Goal: Information Seeking & Learning: Learn about a topic

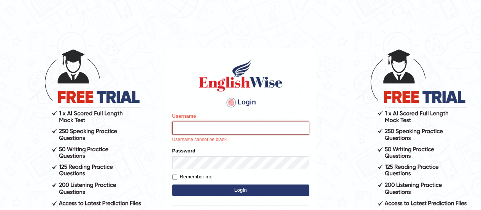
click at [243, 129] on input "Username" at bounding box center [240, 127] width 137 height 13
type input "magpocmaryrose"
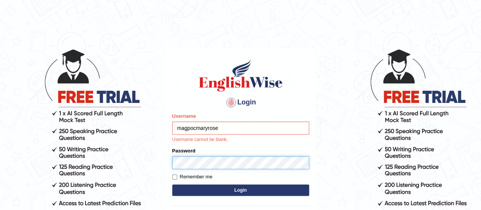
click at [222, 164] on form "Please fix the following errors: Username magpocmaryrose Username cannot be bla…" at bounding box center [240, 154] width 137 height 85
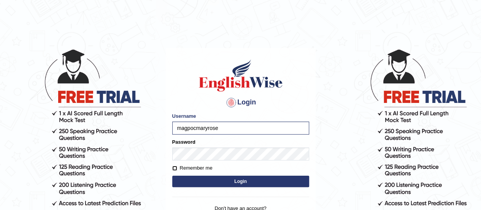
click at [176, 168] on input "Remember me" at bounding box center [174, 167] width 5 height 5
checkbox input "true"
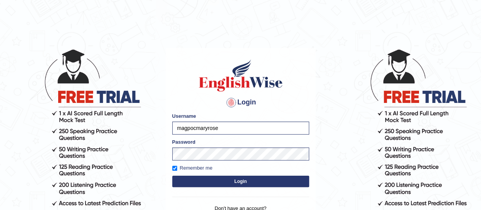
click at [180, 176] on button "Login" at bounding box center [240, 180] width 137 height 11
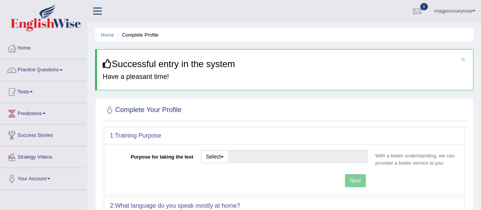
click at [100, 14] on icon at bounding box center [97, 11] width 9 height 10
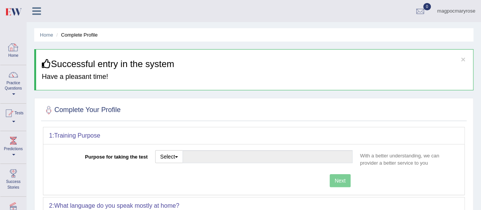
click at [5, 55] on link "Home" at bounding box center [13, 50] width 26 height 25
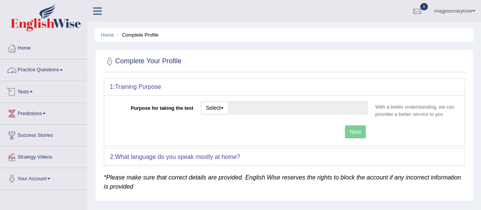
click at [64, 68] on link "Practice Questions" at bounding box center [43, 68] width 87 height 19
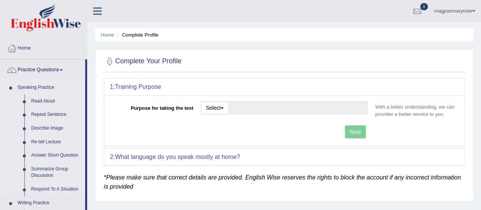
drag, startPoint x: 87, startPoint y: 79, endPoint x: 84, endPoint y: 141, distance: 62.1
click at [73, 119] on link "Repeat Sentence" at bounding box center [56, 115] width 57 height 14
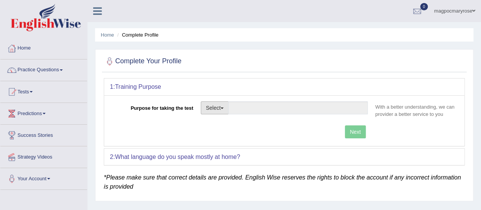
click at [218, 108] on button "Select" at bounding box center [215, 107] width 28 height 13
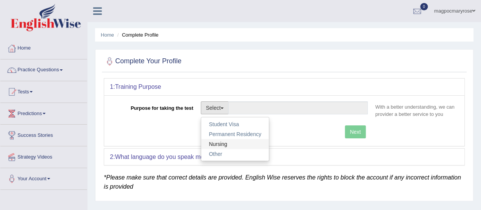
click at [225, 140] on link "Nursing" at bounding box center [235, 144] width 68 height 10
type input "Nursing"
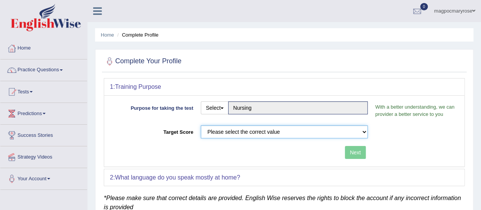
click at [360, 132] on select "Please select the correct value 50 (6 bands) 58 (6.5 bands) 65 (7 bands) 79 (8 …" at bounding box center [284, 131] width 167 height 13
select select "65"
click at [201, 125] on select "Please select the correct value 50 (6 bands) 58 (6.5 bands) 65 (7 bands) 79 (8 …" at bounding box center [284, 131] width 167 height 13
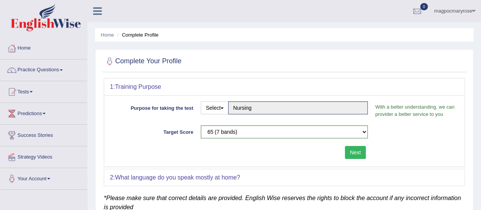
click at [356, 155] on button "Next" at bounding box center [355, 152] width 21 height 13
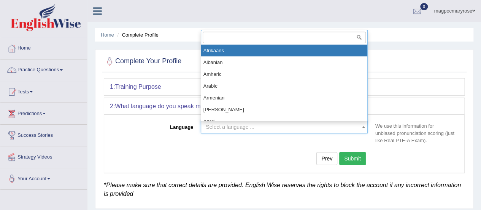
click at [271, 124] on span "Select a language ..." at bounding box center [282, 127] width 152 height 8
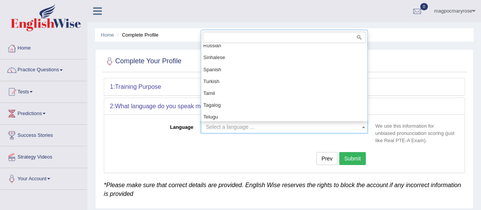
scroll to position [528, 0]
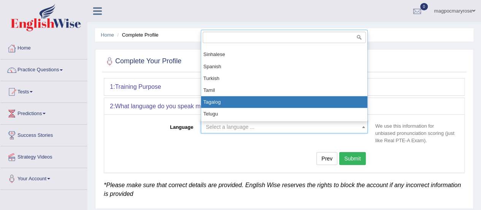
select select "Tagalog"
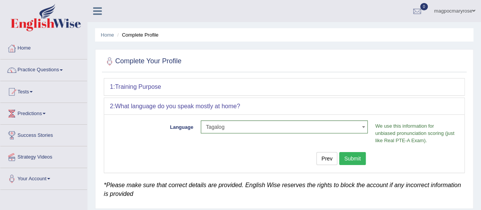
click at [348, 159] on button "Submit" at bounding box center [352, 158] width 27 height 13
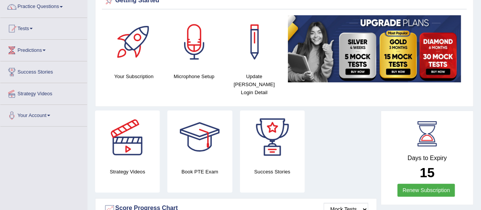
scroll to position [86, 0]
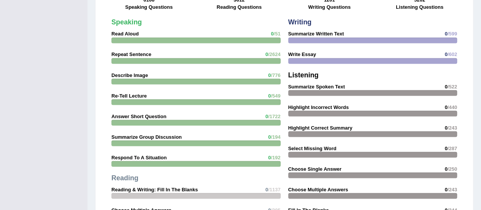
drag, startPoint x: 486, startPoint y: 34, endPoint x: 479, endPoint y: 152, distance: 117.7
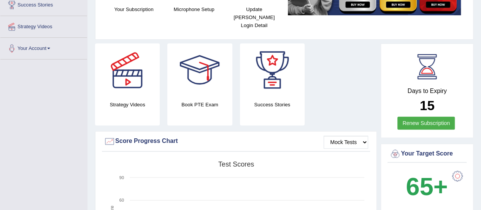
scroll to position [132, 0]
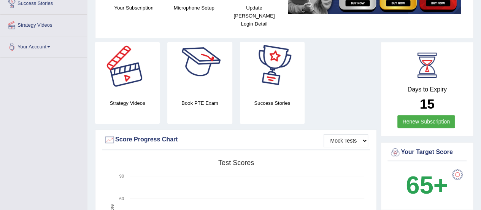
click at [128, 88] on div "Strategy Videos" at bounding box center [127, 83] width 65 height 82
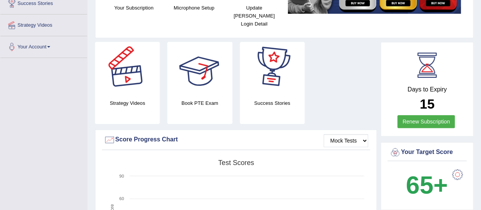
click at [128, 88] on div "Strategy Videos" at bounding box center [127, 83] width 65 height 82
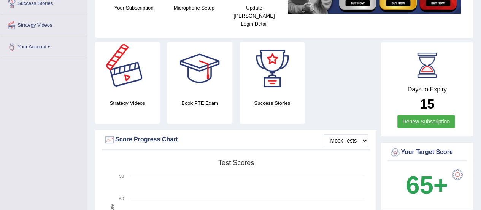
click at [129, 70] on div at bounding box center [127, 68] width 53 height 53
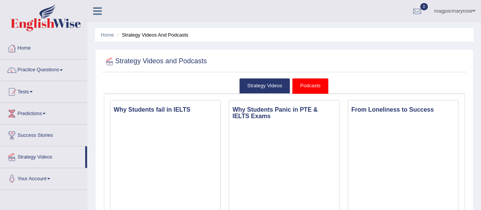
click at [65, 70] on link "Practice Questions" at bounding box center [43, 68] width 87 height 19
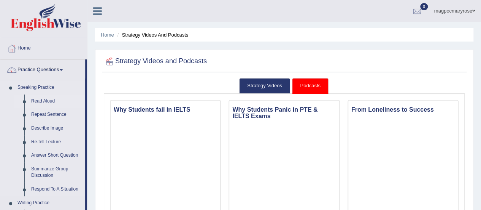
click at [55, 100] on link "Read Aloud" at bounding box center [56, 101] width 57 height 14
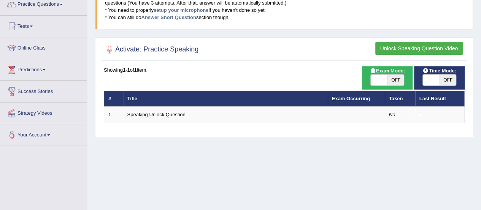
scroll to position [66, 0]
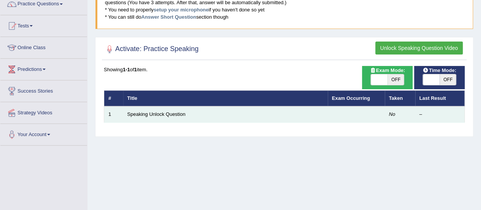
click at [336, 109] on td at bounding box center [356, 114] width 57 height 16
click at [146, 111] on link "Speaking Unlock Question" at bounding box center [156, 114] width 58 height 6
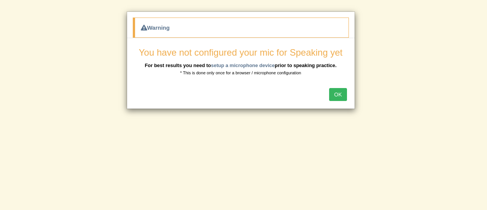
click at [335, 95] on button "OK" at bounding box center [337, 94] width 17 height 13
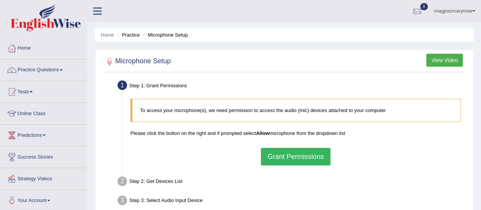
click at [292, 159] on button "Grant Permissions" at bounding box center [295, 156] width 69 height 17
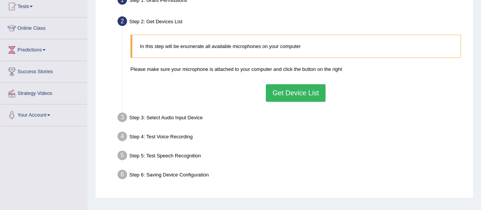
scroll to position [84, 0]
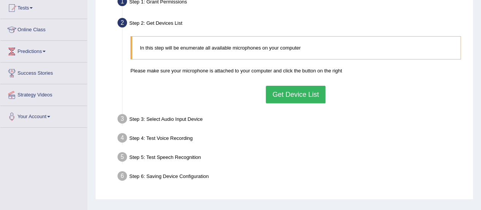
click at [304, 91] on button "Get Device List" at bounding box center [295, 94] width 59 height 17
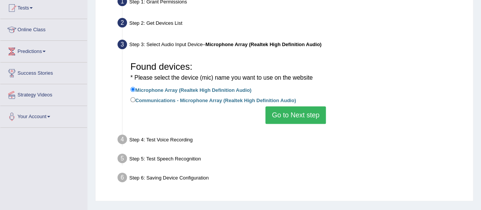
click at [286, 117] on button "Go to Next step" at bounding box center [295, 114] width 60 height 17
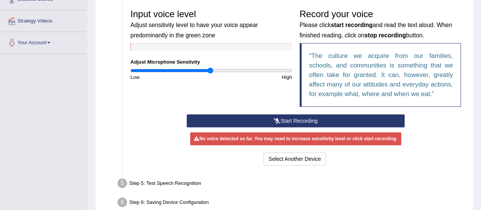
scroll to position [158, 0]
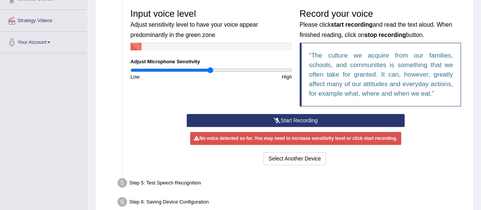
click at [281, 121] on button "Start Recording" at bounding box center [296, 120] width 218 height 13
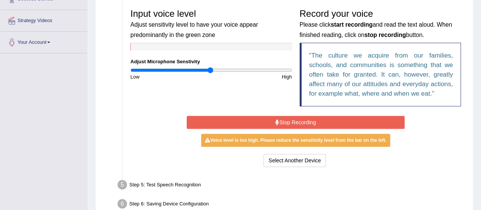
click at [281, 121] on button "Stop Recording" at bounding box center [296, 122] width 218 height 13
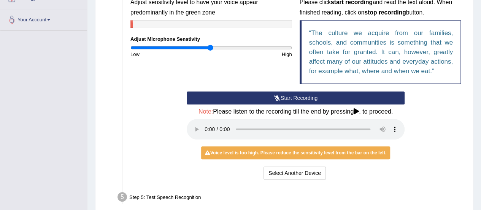
scroll to position [233, 0]
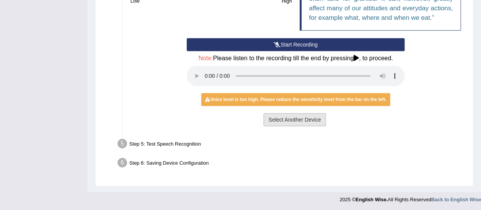
click at [283, 120] on button "Select Another Device" at bounding box center [295, 119] width 62 height 13
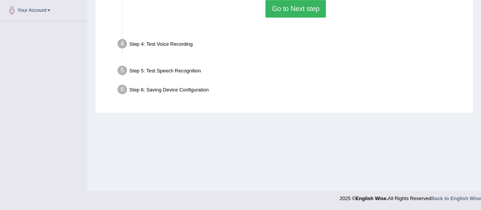
scroll to position [189, 0]
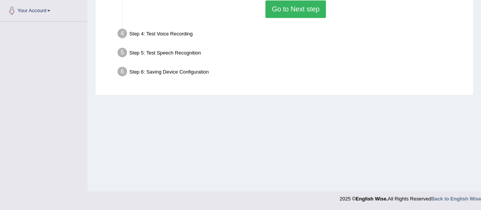
click at [297, 8] on button "Go to Next step" at bounding box center [295, 8] width 60 height 17
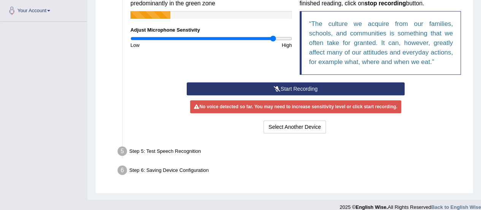
drag, startPoint x: 212, startPoint y: 38, endPoint x: 274, endPoint y: 44, distance: 62.3
click at [274, 41] on input "range" at bounding box center [211, 38] width 162 height 6
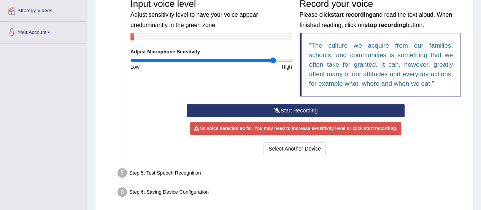
scroll to position [154, 0]
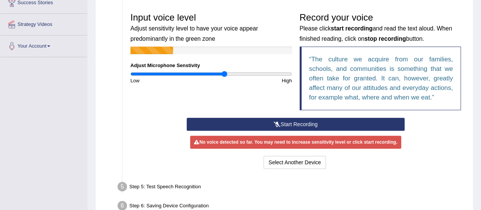
drag, startPoint x: 273, startPoint y: 71, endPoint x: 225, endPoint y: 73, distance: 47.5
click at [225, 73] on input "range" at bounding box center [211, 74] width 162 height 6
drag, startPoint x: 225, startPoint y: 73, endPoint x: 153, endPoint y: 73, distance: 72.2
click at [153, 73] on input "range" at bounding box center [211, 74] width 162 height 6
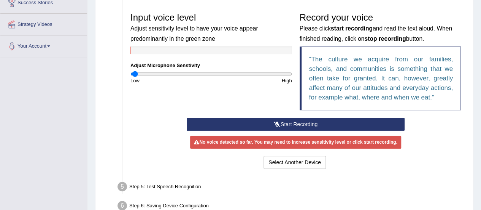
drag, startPoint x: 153, startPoint y: 73, endPoint x: 135, endPoint y: 75, distance: 17.9
click at [135, 75] on input "range" at bounding box center [211, 74] width 162 height 6
type input "0.02"
click at [132, 74] on input "range" at bounding box center [211, 74] width 162 height 6
click at [287, 124] on button "Start Recording" at bounding box center [296, 123] width 218 height 13
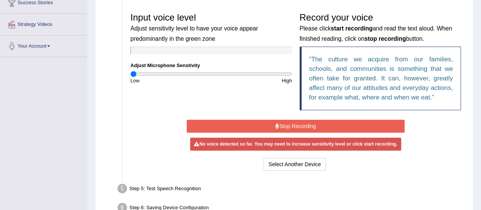
click at [287, 124] on button "Stop Recording" at bounding box center [296, 125] width 218 height 13
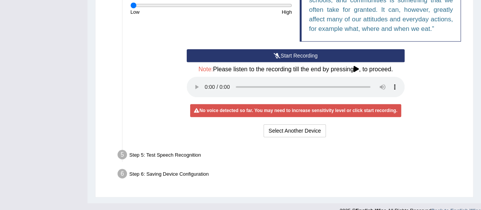
scroll to position [233, 0]
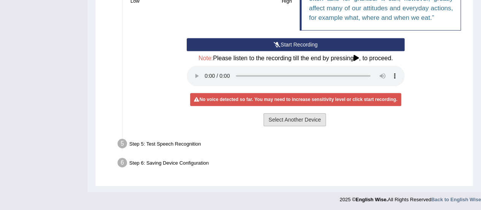
click at [278, 123] on button "Select Another Device" at bounding box center [295, 119] width 62 height 13
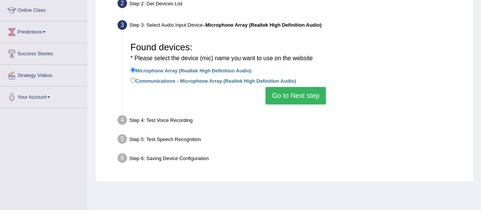
scroll to position [98, 0]
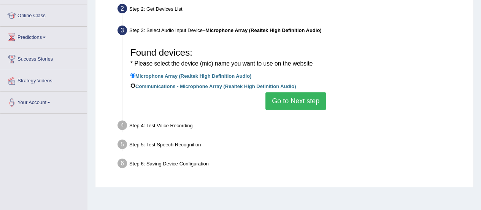
click at [133, 86] on input "Communications - Microphone Array (Realtek High Definition Audio)" at bounding box center [132, 85] width 5 height 5
radio input "true"
click at [310, 98] on button "Go to Next step" at bounding box center [295, 100] width 60 height 17
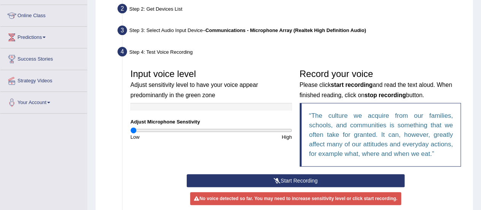
click at [277, 180] on icon at bounding box center [277, 180] width 7 height 5
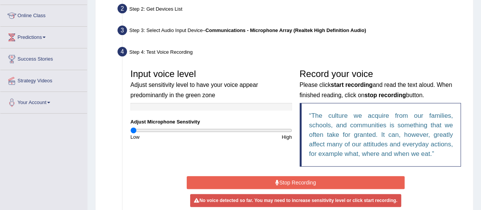
click at [277, 180] on icon at bounding box center [277, 181] width 4 height 5
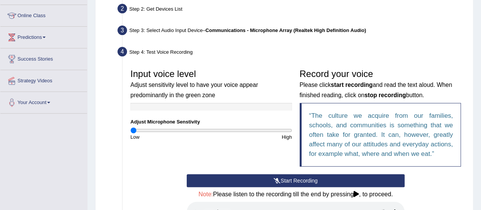
drag, startPoint x: 474, startPoint y: 125, endPoint x: 476, endPoint y: 148, distance: 22.9
click at [476, 148] on div "Home Practice Microphone Setup You have already completed the setup earlier wit…" at bounding box center [284, 114] width 394 height 425
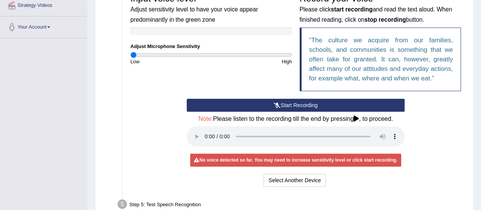
scroll to position [0, 0]
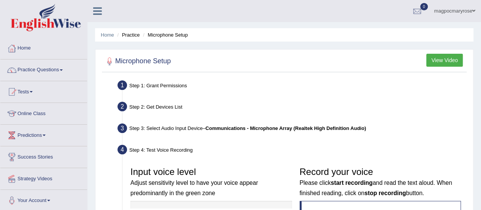
click at [166, 36] on li "Microphone Setup" at bounding box center [164, 34] width 47 height 7
click at [449, 57] on button "View Video" at bounding box center [444, 60] width 37 height 13
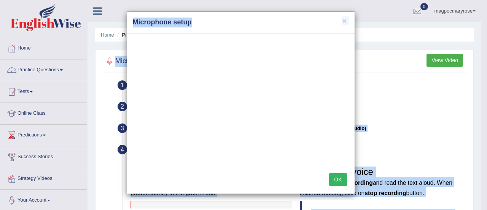
drag, startPoint x: 249, startPoint y: 28, endPoint x: 331, endPoint y: -18, distance: 93.8
click at [331, 0] on html "Toggle navigation Home Practice Questions Speaking Practice Read Aloud Repeat S…" at bounding box center [243, 105] width 487 height 210
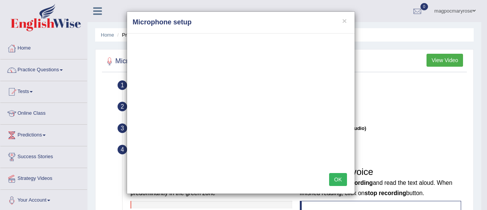
click at [129, 119] on div at bounding box center [240, 99] width 227 height 133
click at [344, 25] on h4 "Microphone setup" at bounding box center [241, 22] width 216 height 10
click at [335, 178] on button "OK" at bounding box center [337, 179] width 17 height 13
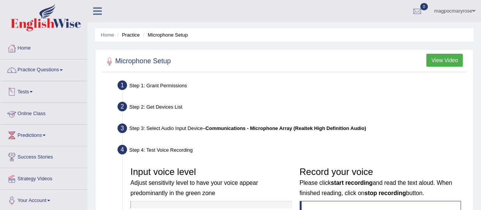
click at [46, 117] on link "Online Class" at bounding box center [43, 112] width 87 height 19
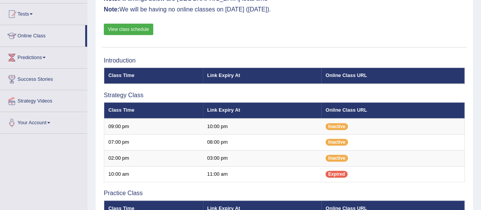
scroll to position [79, 0]
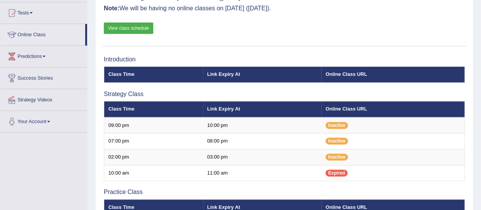
click at [481, 105] on html "Toggle navigation Home Practice Questions Speaking Practice Read Aloud Repeat S…" at bounding box center [240, 26] width 481 height 210
click at [131, 30] on link "View class schedule" at bounding box center [128, 27] width 49 height 11
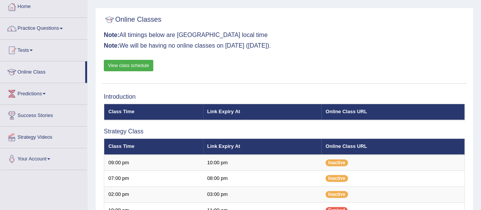
scroll to position [64, 0]
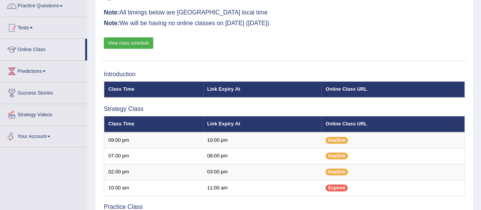
click at [48, 133] on link "Your Account" at bounding box center [43, 134] width 87 height 19
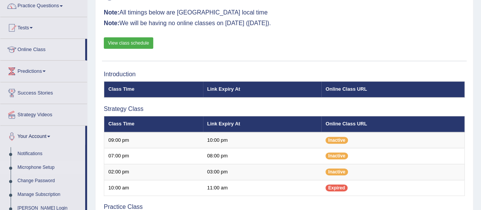
click at [49, 165] on link "Microphone Setup" at bounding box center [49, 167] width 71 height 14
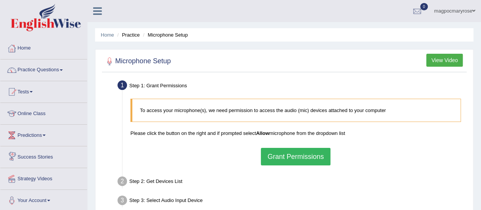
click at [282, 152] on button "Grant Permissions" at bounding box center [295, 156] width 69 height 17
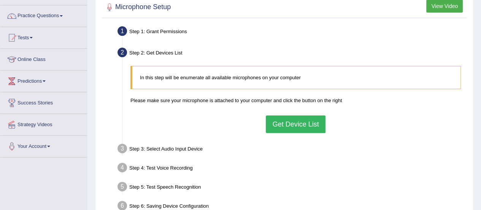
scroll to position [57, 0]
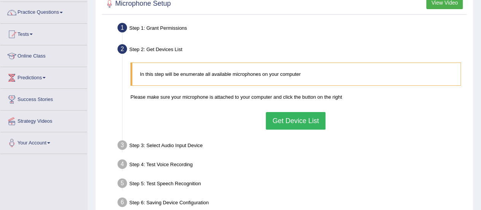
click at [297, 121] on button "Get Device List" at bounding box center [295, 120] width 59 height 17
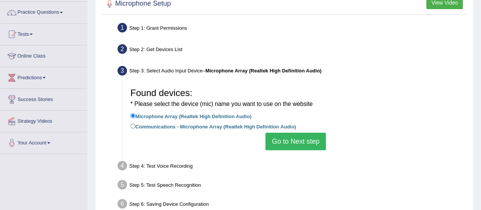
click at [294, 138] on button "Go to Next step" at bounding box center [295, 140] width 60 height 17
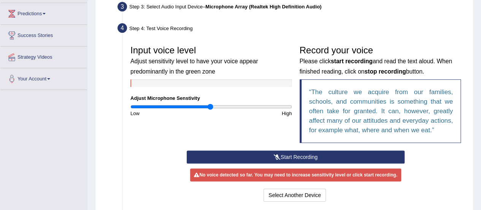
scroll to position [123, 0]
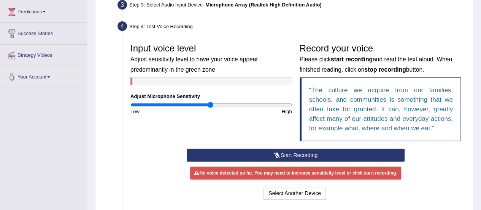
click at [324, 156] on button "Start Recording" at bounding box center [296, 154] width 218 height 13
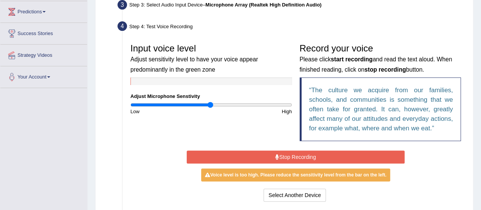
click at [324, 156] on button "Stop Recording" at bounding box center [296, 156] width 218 height 13
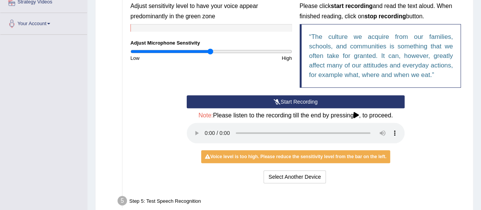
scroll to position [177, 0]
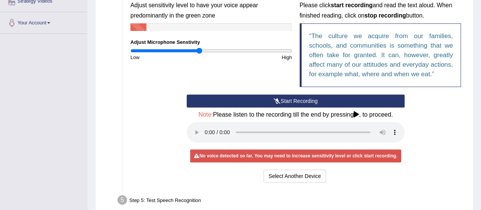
drag, startPoint x: 209, startPoint y: 51, endPoint x: 199, endPoint y: 51, distance: 9.5
click at [199, 51] on input "range" at bounding box center [211, 51] width 162 height 6
drag, startPoint x: 199, startPoint y: 51, endPoint x: 186, endPoint y: 51, distance: 13.7
type input "0.68"
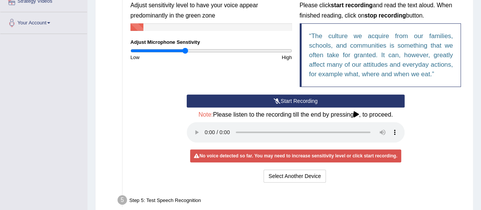
click at [186, 51] on input "range" at bounding box center [211, 51] width 162 height 6
click at [287, 102] on button "Start Recording" at bounding box center [296, 100] width 218 height 13
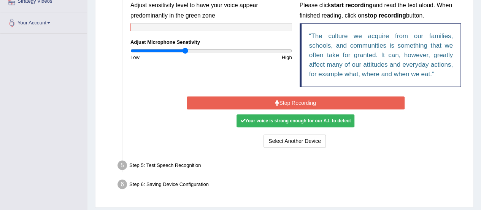
click at [287, 102] on button "Stop Recording" at bounding box center [296, 102] width 218 height 13
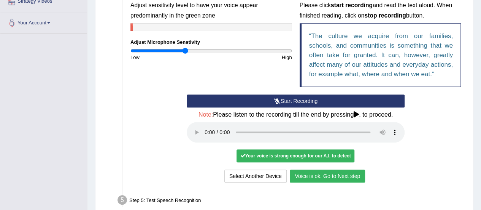
click at [302, 173] on button "Voice is ok. Go to Next step" at bounding box center [327, 175] width 75 height 13
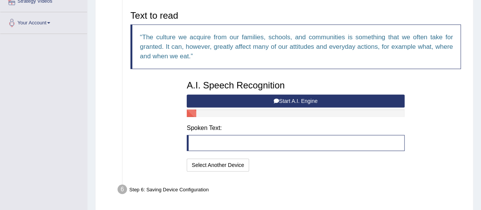
click at [289, 100] on button "Start A.I. Engine" at bounding box center [296, 100] width 218 height 13
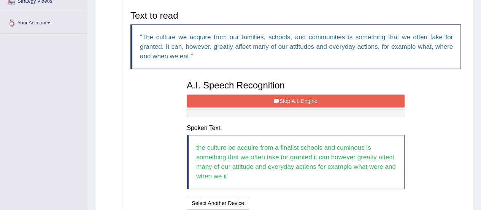
click at [289, 100] on button "Stop A.I. Engine" at bounding box center [296, 100] width 218 height 13
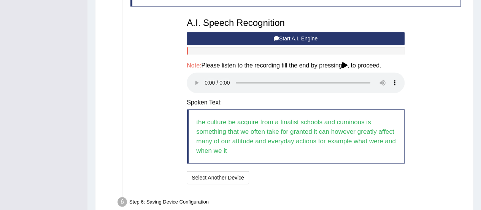
scroll to position [258, 0]
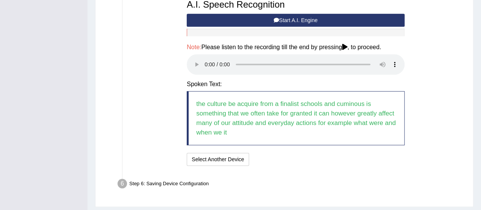
drag, startPoint x: 479, startPoint y: 119, endPoint x: 475, endPoint y: 101, distance: 18.3
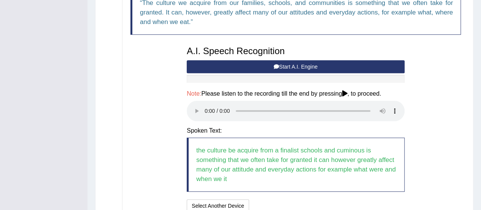
scroll to position [200, 0]
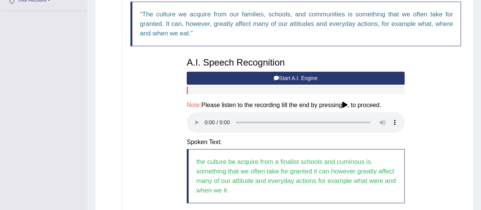
click at [306, 78] on button "Start A.I. Engine" at bounding box center [296, 77] width 218 height 13
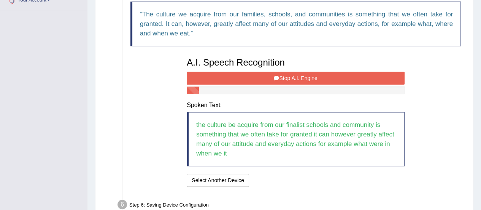
scroll to position [241, 0]
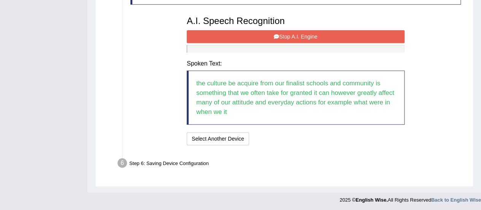
click at [330, 33] on button "Stop A.I. Engine" at bounding box center [296, 36] width 218 height 13
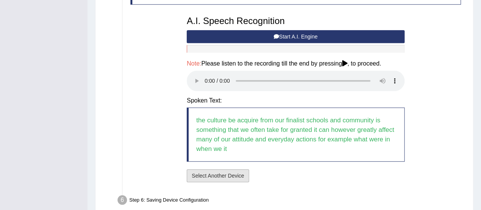
click at [233, 176] on button "Select Another Device" at bounding box center [218, 175] width 62 height 13
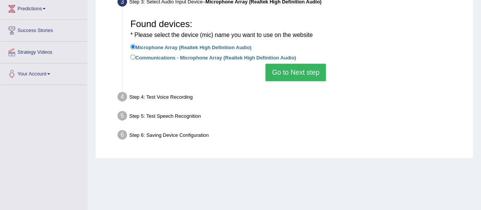
scroll to position [106, 0]
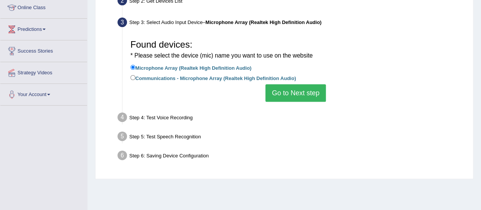
click at [308, 93] on button "Go to Next step" at bounding box center [295, 92] width 60 height 17
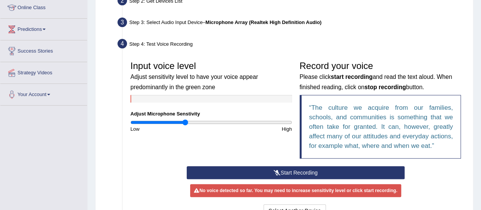
click at [307, 170] on button "Start Recording" at bounding box center [296, 172] width 218 height 13
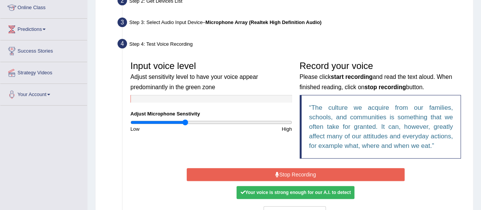
click at [307, 170] on button "Stop Recording" at bounding box center [296, 174] width 218 height 13
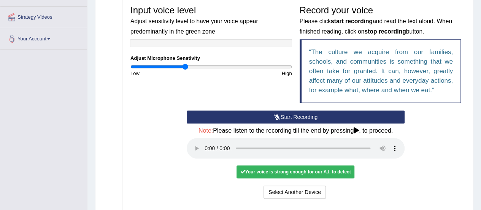
scroll to position [160, 0]
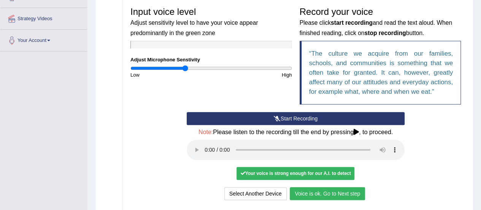
click at [359, 194] on button "Voice is ok. Go to Next step" at bounding box center [327, 193] width 75 height 13
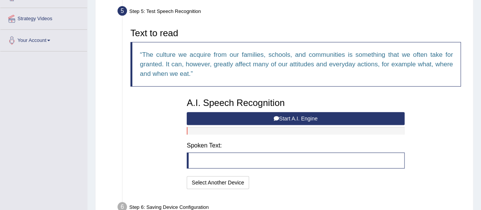
click at [286, 116] on button "Start A.I. Engine" at bounding box center [296, 118] width 218 height 13
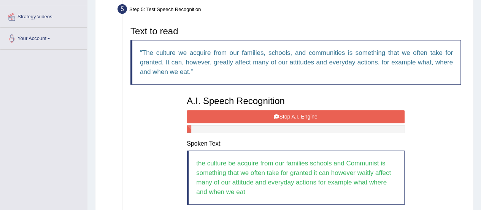
scroll to position [161, 0]
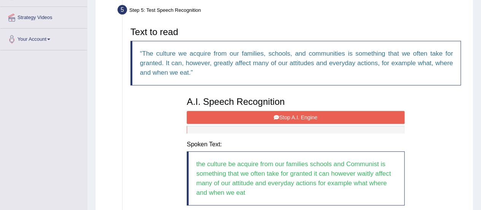
click at [332, 115] on button "Stop A.I. Engine" at bounding box center [296, 117] width 218 height 13
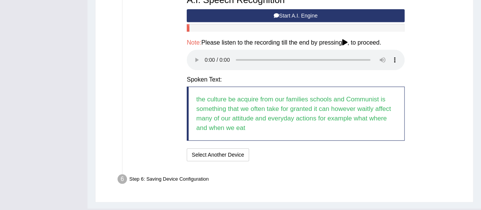
scroll to position [252, 0]
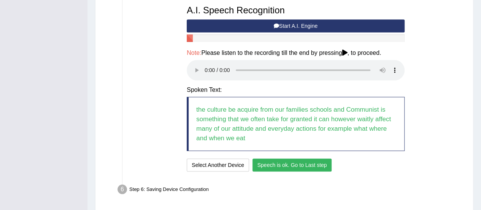
click at [319, 163] on button "Speech is ok. Go to Last step" at bounding box center [291, 164] width 79 height 13
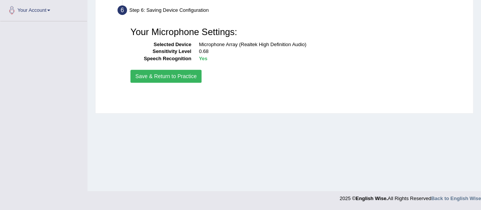
scroll to position [189, 0]
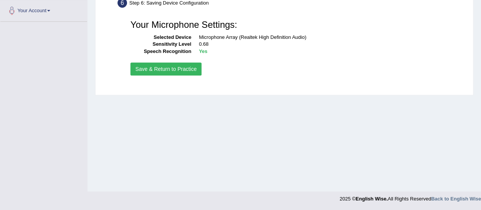
drag, startPoint x: 319, startPoint y: 163, endPoint x: 188, endPoint y: 71, distance: 159.9
click at [188, 71] on div "Home Practice Microphone Setup You have already completed the setup earlier wit…" at bounding box center [284, 1] width 394 height 380
click at [188, 71] on button "Save & Return to Practice" at bounding box center [165, 68] width 71 height 13
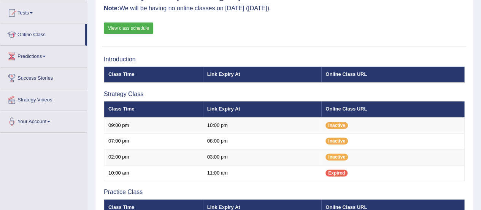
scroll to position [90, 0]
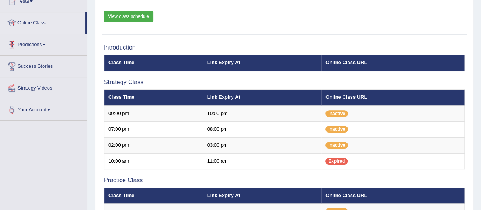
click at [47, 44] on link "Predictions" at bounding box center [43, 43] width 87 height 19
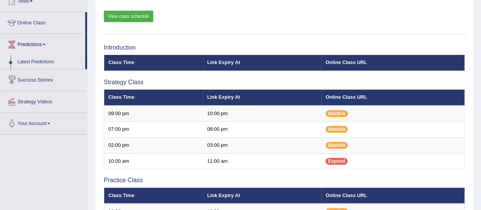
click at [46, 77] on link "Success Stories" at bounding box center [43, 78] width 87 height 19
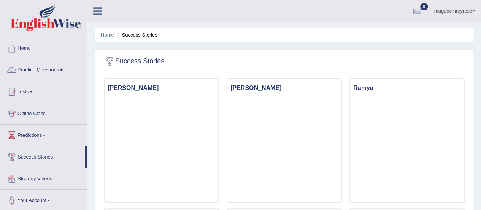
click at [470, 30] on html "Toggle navigation Home Practice Questions Speaking Practice Read Aloud Repeat S…" at bounding box center [240, 105] width 481 height 210
click at [33, 51] on link "Home" at bounding box center [43, 47] width 87 height 19
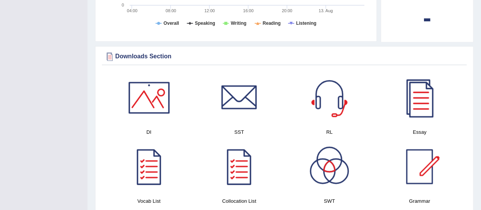
scroll to position [391, 0]
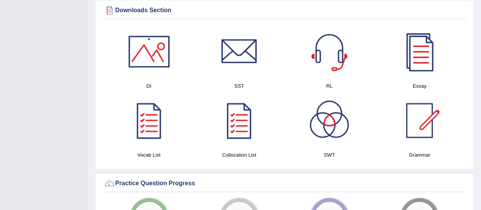
drag, startPoint x: 484, startPoint y: 40, endPoint x: 484, endPoint y: 111, distance: 71.5
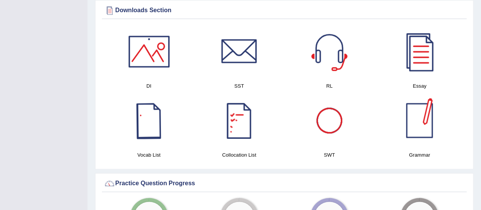
click at [160, 110] on div at bounding box center [148, 120] width 53 height 53
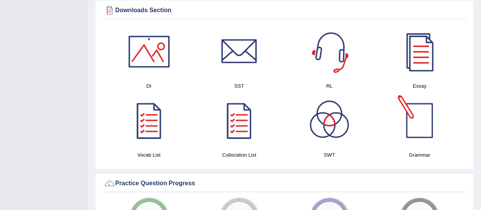
click at [423, 125] on div at bounding box center [419, 120] width 53 height 53
click at [418, 116] on div at bounding box center [419, 120] width 53 height 53
click at [427, 121] on div at bounding box center [419, 120] width 53 height 53
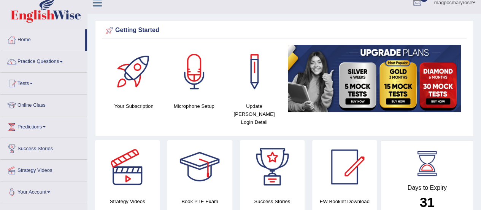
scroll to position [5, 0]
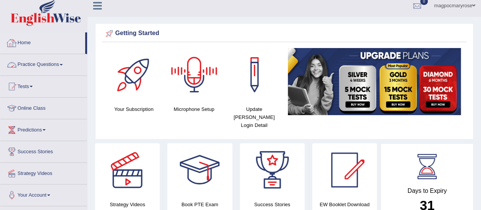
click at [59, 68] on link "Practice Questions" at bounding box center [43, 63] width 87 height 19
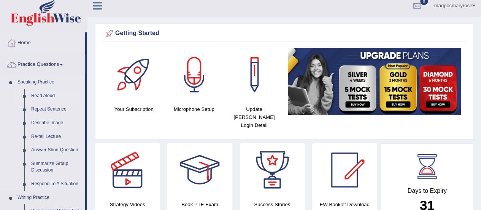
click at [49, 96] on link "Read Aloud" at bounding box center [56, 96] width 57 height 14
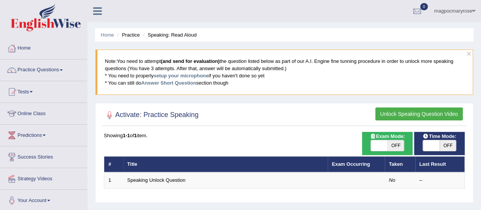
click at [395, 145] on span "OFF" at bounding box center [395, 145] width 17 height 11
checkbox input "true"
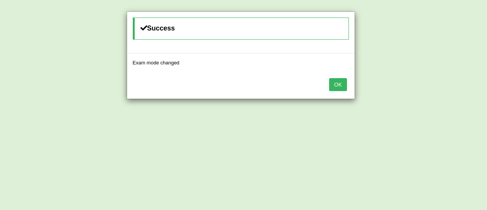
click at [335, 79] on button "OK" at bounding box center [337, 84] width 17 height 13
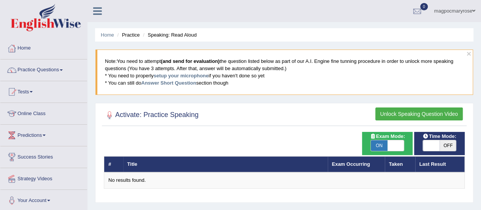
click at [445, 145] on span "OFF" at bounding box center [448, 145] width 17 height 11
checkbox input "true"
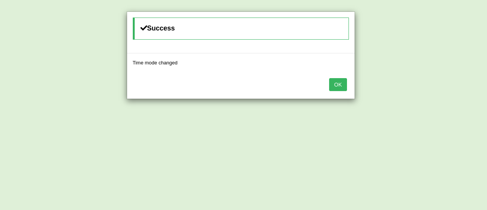
click at [344, 83] on button "OK" at bounding box center [337, 84] width 17 height 13
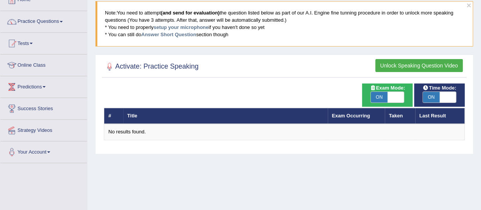
scroll to position [46, 0]
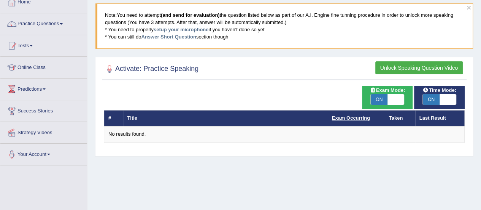
click at [357, 117] on link "Exam Occurring" at bounding box center [351, 118] width 38 height 6
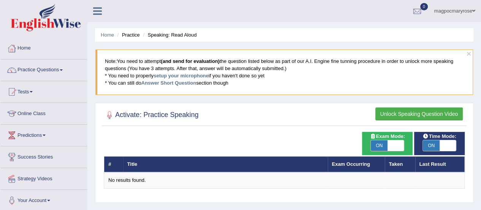
click at [392, 116] on button "Unlock Speaking Question Video" at bounding box center [418, 113] width 87 height 13
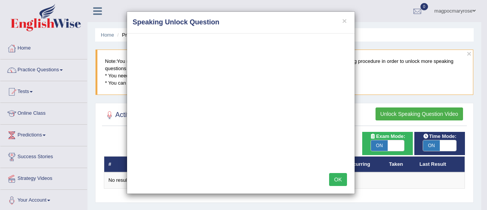
click at [340, 177] on button "OK" at bounding box center [337, 179] width 17 height 13
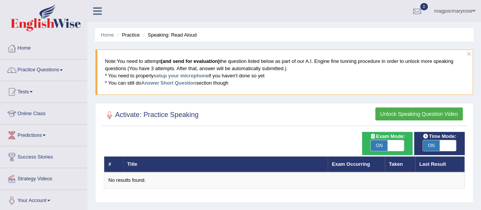
click at [386, 142] on span "ON" at bounding box center [379, 145] width 17 height 11
checkbox input "false"
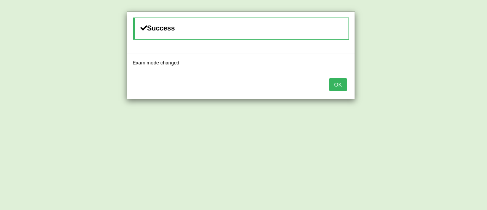
click at [336, 85] on button "OK" at bounding box center [337, 84] width 17 height 13
click at [342, 86] on button "OK" at bounding box center [337, 84] width 17 height 13
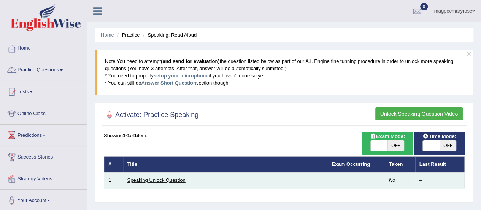
click at [171, 178] on link "Speaking Unlock Question" at bounding box center [156, 180] width 58 height 6
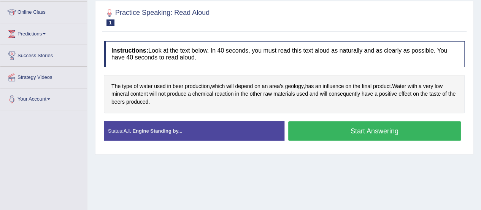
scroll to position [107, 0]
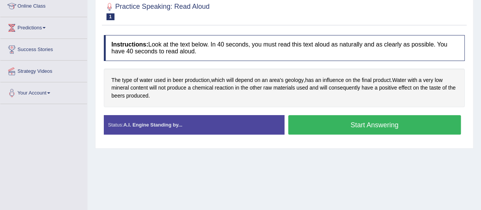
click at [370, 127] on button "Start Answering" at bounding box center [374, 124] width 173 height 19
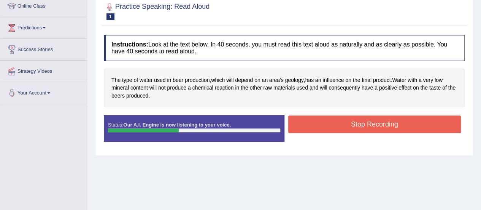
click at [370, 127] on button "Stop Recording" at bounding box center [374, 123] width 173 height 17
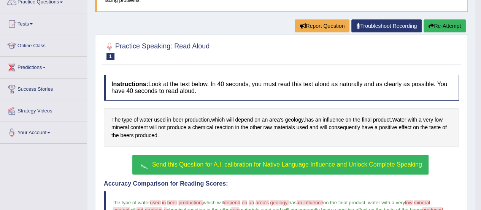
scroll to position [65, 0]
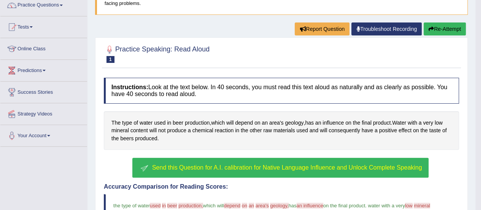
click at [334, 167] on span "Send this Question for A.I. calibration for Native Language Influence and Unloc…" at bounding box center [287, 167] width 270 height 6
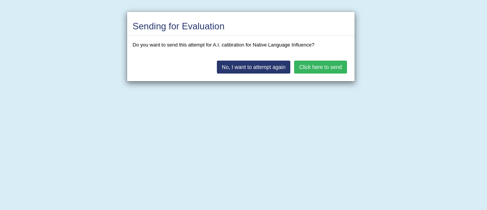
click at [281, 65] on button "No, I want to attempt again" at bounding box center [253, 66] width 73 height 13
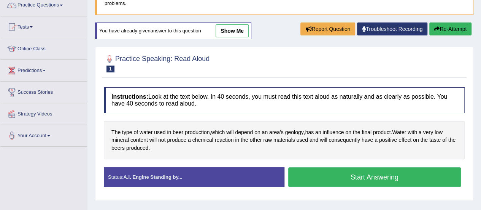
click at [333, 169] on button "Start Answering" at bounding box center [374, 176] width 173 height 19
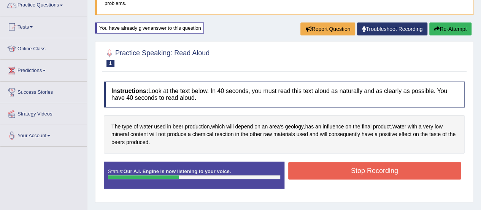
click at [333, 169] on button "Stop Recording" at bounding box center [374, 170] width 173 height 17
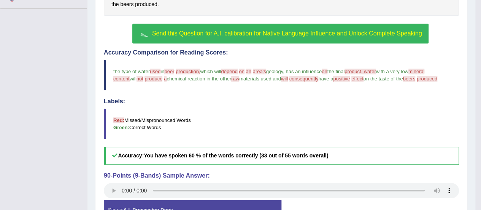
scroll to position [122, 0]
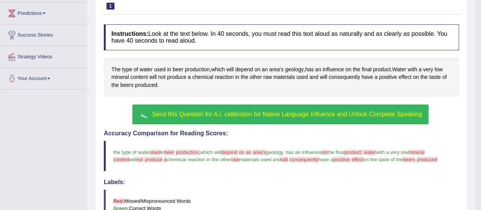
click at [352, 112] on span "Send this Question for A.I. calibration for Native Language Influence and Unloc…" at bounding box center [287, 114] width 270 height 6
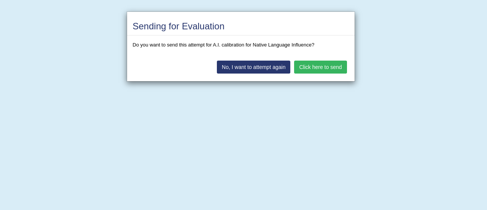
click at [310, 62] on button "Click here to send" at bounding box center [320, 66] width 52 height 13
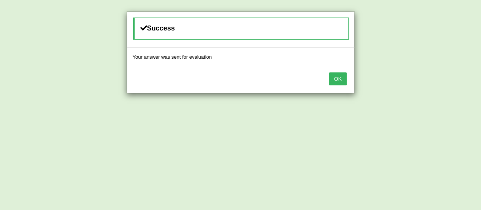
click at [340, 76] on button "OK" at bounding box center [337, 78] width 17 height 13
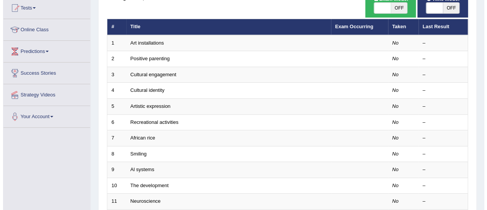
scroll to position [79, 0]
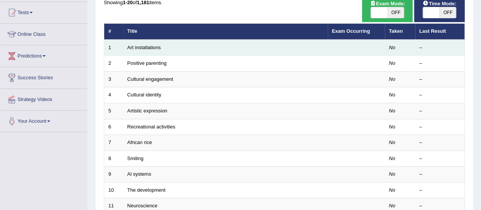
click at [334, 46] on td at bounding box center [356, 48] width 57 height 16
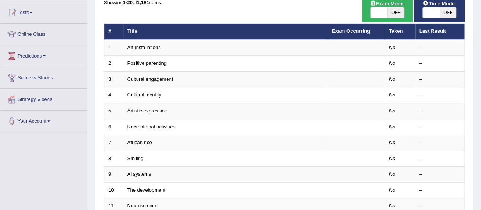
click at [394, 15] on span "OFF" at bounding box center [395, 12] width 17 height 11
checkbox input "true"
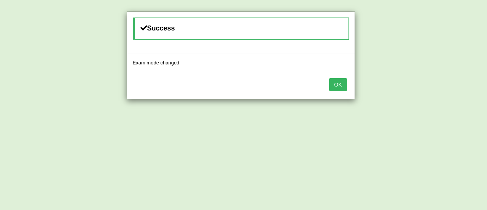
click at [343, 83] on button "OK" at bounding box center [337, 84] width 17 height 13
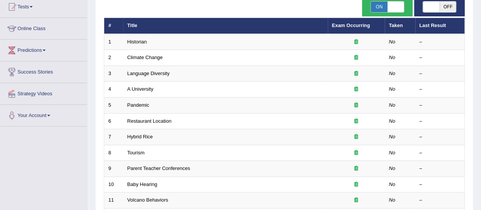
click at [385, 8] on span "ON" at bounding box center [379, 7] width 17 height 11
checkbox input "false"
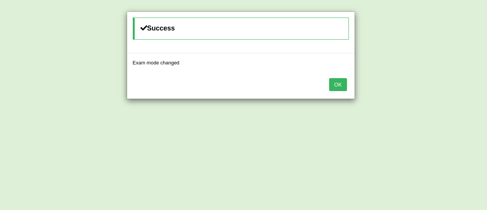
click at [338, 84] on button "OK" at bounding box center [337, 84] width 17 height 13
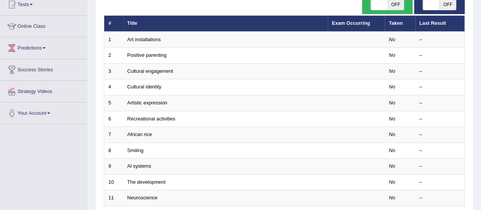
click at [206, 39] on td "Art installations" at bounding box center [225, 40] width 205 height 16
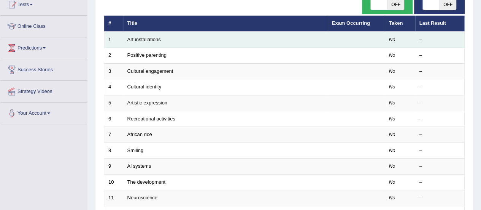
drag, startPoint x: 0, startPoint y: 0, endPoint x: 206, endPoint y: 39, distance: 209.7
click at [206, 39] on td "Art installations" at bounding box center [225, 40] width 205 height 16
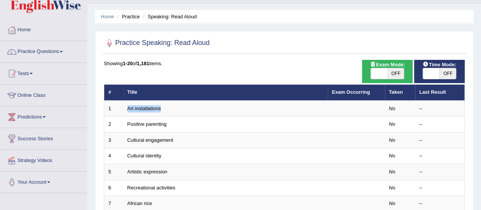
scroll to position [36, 0]
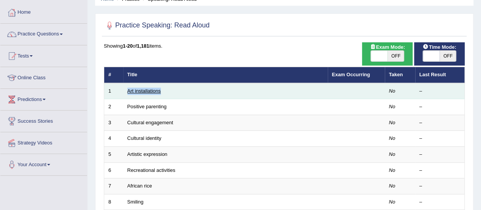
click at [148, 90] on link "Art installations" at bounding box center [143, 91] width 33 height 6
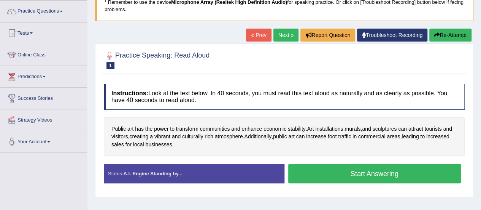
scroll to position [57, 0]
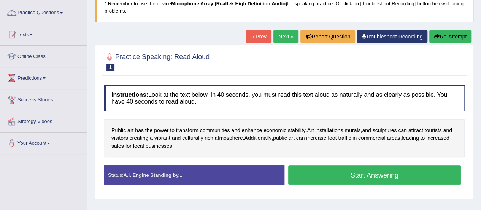
click at [364, 180] on button "Start Answering" at bounding box center [374, 174] width 173 height 19
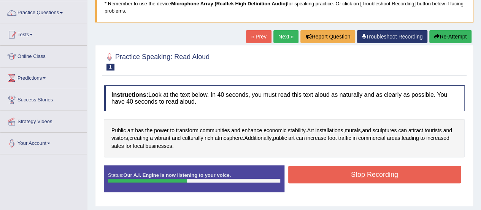
click at [364, 180] on button "Stop Recording" at bounding box center [374, 173] width 173 height 17
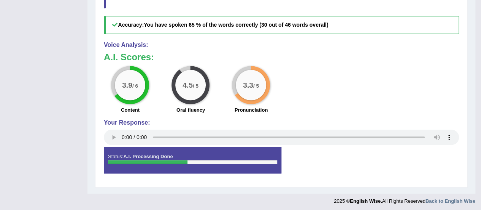
scroll to position [0, 0]
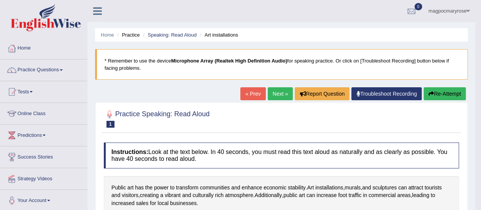
click at [274, 96] on link "Next »" at bounding box center [280, 93] width 25 height 13
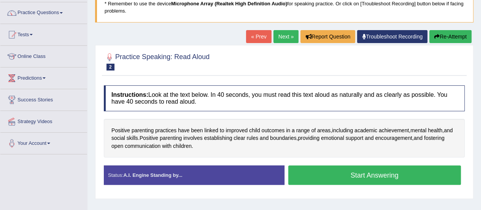
scroll to position [92, 0]
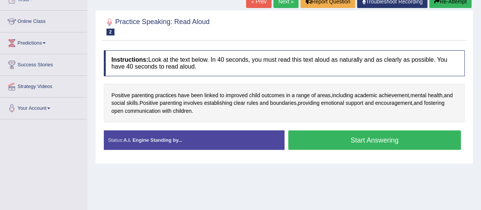
click at [400, 140] on button "Start Answering" at bounding box center [374, 139] width 173 height 19
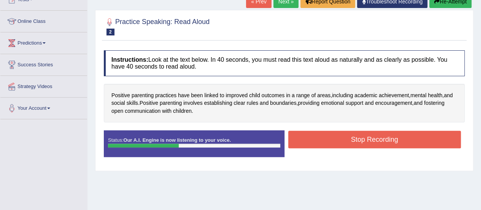
click at [400, 140] on button "Stop Recording" at bounding box center [374, 138] width 173 height 17
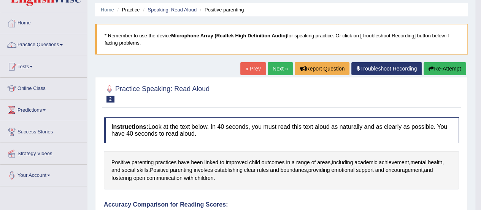
scroll to position [8, 0]
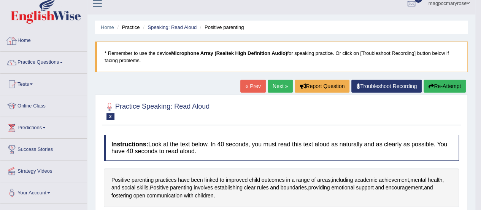
click at [30, 41] on link "Home" at bounding box center [43, 39] width 87 height 19
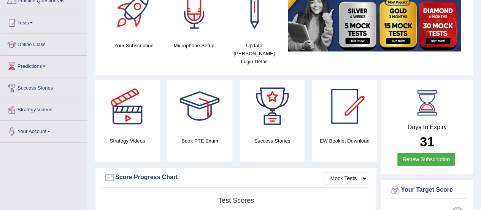
scroll to position [63, 0]
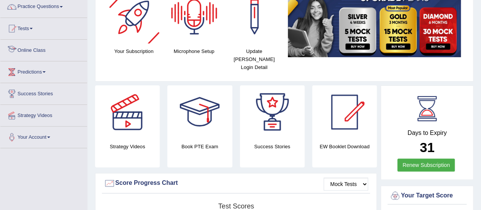
click at [28, 50] on link "Online Class" at bounding box center [43, 49] width 87 height 19
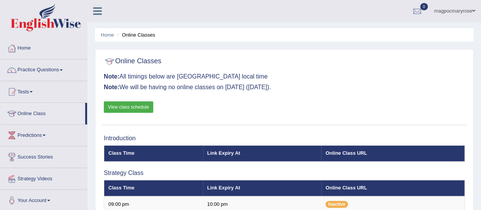
click at [124, 106] on link "View class schedule" at bounding box center [128, 106] width 49 height 11
click at [34, 93] on link "Tests" at bounding box center [43, 90] width 87 height 19
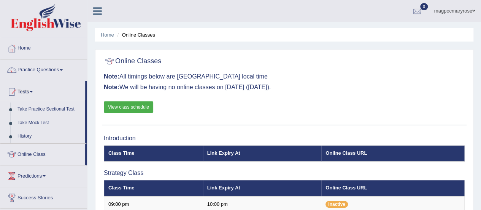
click at [42, 174] on link "Predictions" at bounding box center [43, 174] width 87 height 19
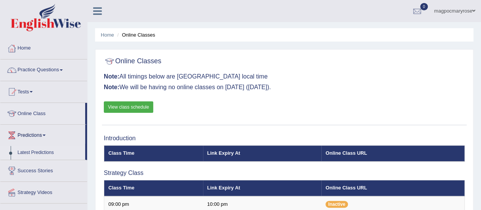
click at [52, 151] on link "Latest Predictions" at bounding box center [49, 153] width 71 height 14
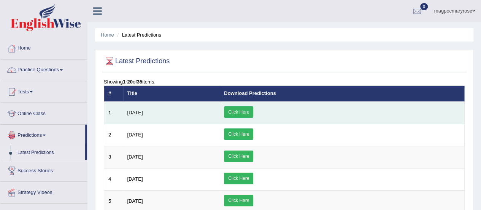
click at [253, 109] on link "Click Here" at bounding box center [238, 111] width 29 height 11
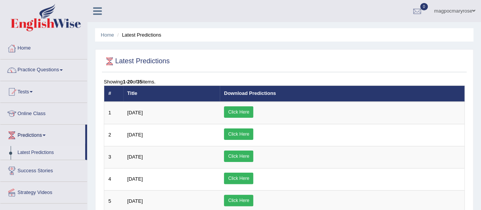
click at [38, 70] on link "Practice Questions" at bounding box center [43, 68] width 87 height 19
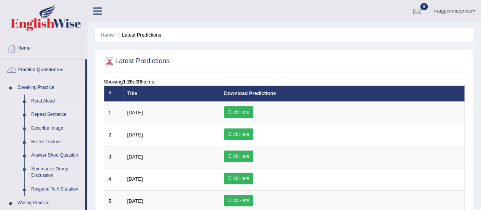
click at [56, 114] on link "Repeat Sentence" at bounding box center [56, 115] width 57 height 14
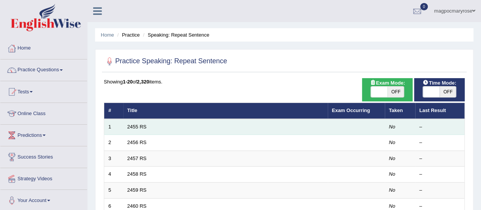
click at [297, 129] on td "2455 RS" at bounding box center [225, 127] width 205 height 16
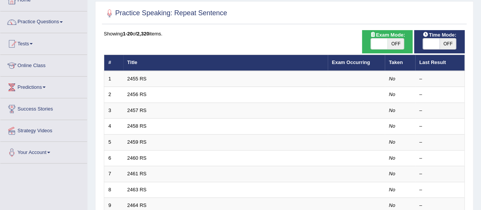
scroll to position [52, 0]
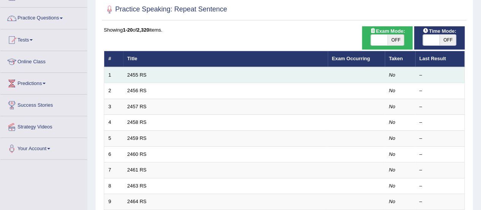
click at [387, 74] on td "No" at bounding box center [400, 75] width 30 height 16
click at [340, 73] on td at bounding box center [356, 75] width 57 height 16
click at [144, 74] on link "2455 RS" at bounding box center [136, 75] width 19 height 6
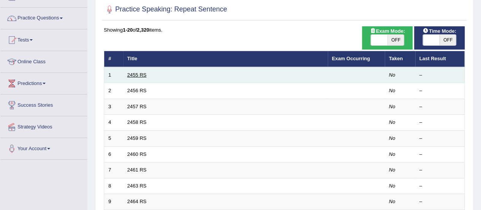
click at [144, 74] on link "2455 RS" at bounding box center [136, 75] width 19 height 6
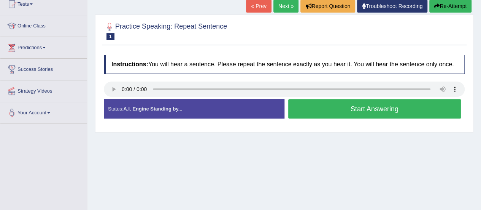
scroll to position [87, 0]
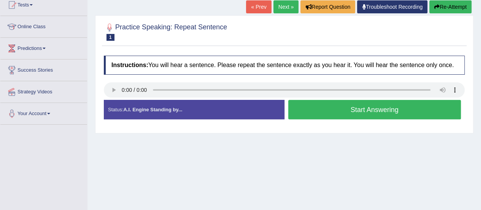
click at [322, 114] on button "Start Answering" at bounding box center [374, 109] width 173 height 19
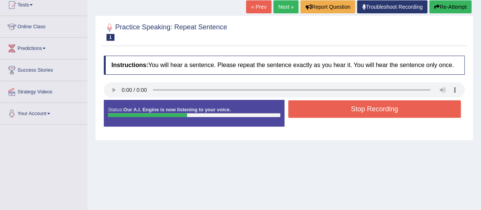
click at [322, 114] on button "Stop Recording" at bounding box center [374, 108] width 173 height 17
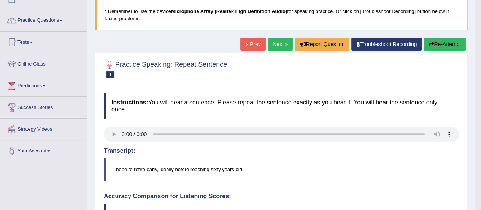
scroll to position [45, 0]
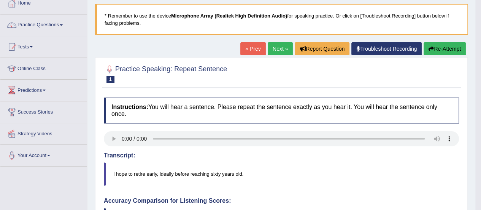
click at [442, 48] on button "Re-Attempt" at bounding box center [445, 48] width 42 height 13
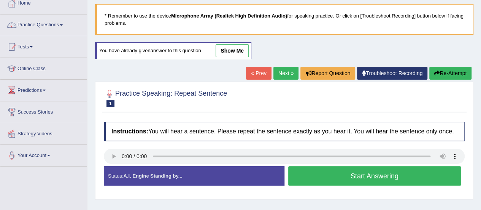
click at [320, 175] on button "Start Answering" at bounding box center [374, 175] width 173 height 19
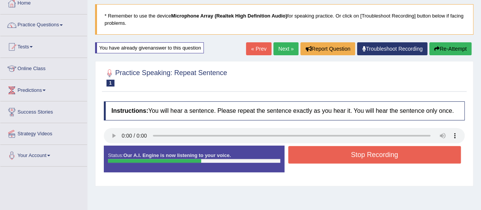
click at [320, 175] on div "Status: Our A.I. Engine is now listening to your voice. Start Answering Stop Re…" at bounding box center [284, 162] width 361 height 34
click at [325, 151] on button "Stop Recording" at bounding box center [374, 154] width 173 height 17
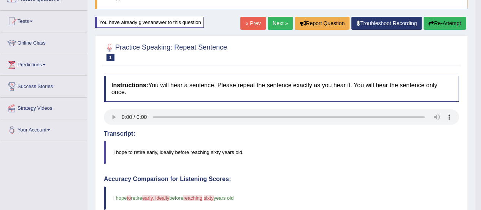
scroll to position [49, 0]
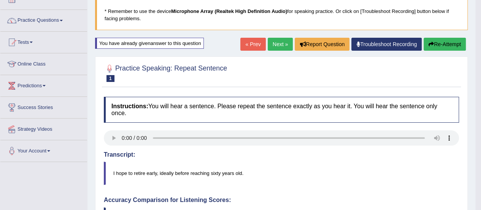
click at [430, 41] on icon "button" at bounding box center [431, 43] width 5 height 5
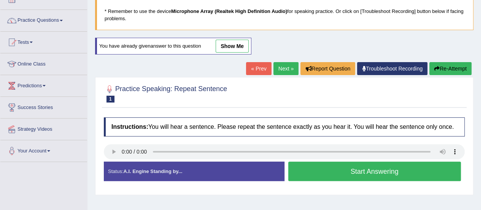
scroll to position [49, 0]
click at [329, 176] on button "Start Answering" at bounding box center [374, 170] width 173 height 19
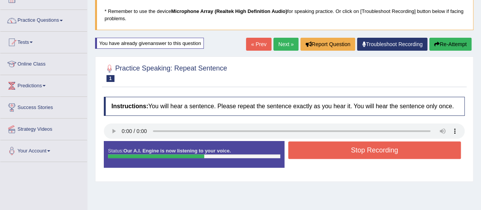
click at [322, 143] on button "Stop Recording" at bounding box center [374, 149] width 173 height 17
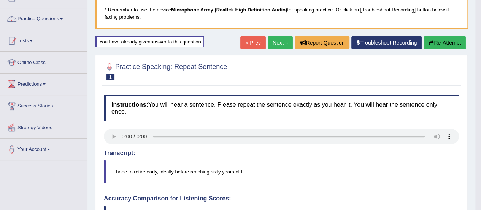
scroll to position [46, 0]
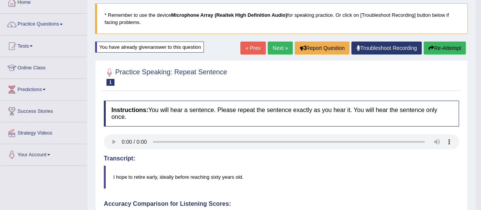
click at [443, 46] on button "Re-Attempt" at bounding box center [445, 47] width 42 height 13
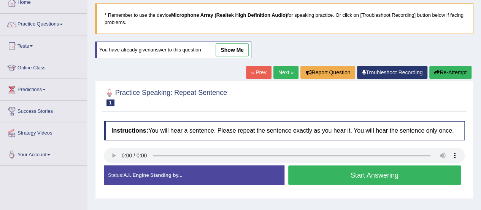
click at [307, 178] on button "Start Answering" at bounding box center [374, 174] width 173 height 19
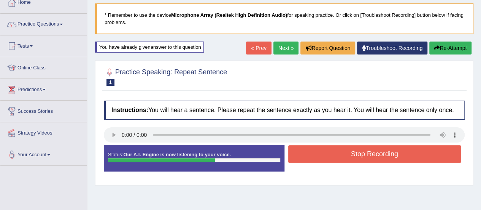
click at [309, 152] on button "Stop Recording" at bounding box center [374, 153] width 173 height 17
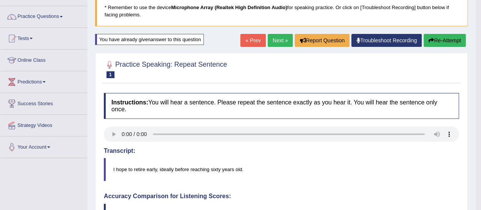
scroll to position [51, 0]
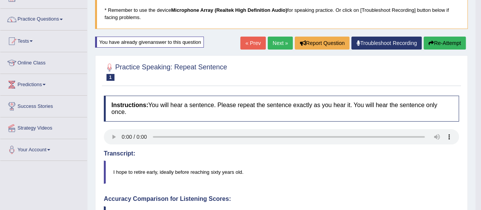
click at [446, 44] on button "Re-Attempt" at bounding box center [445, 43] width 42 height 13
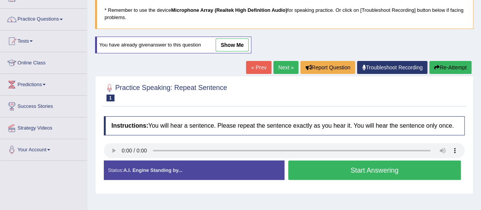
click at [305, 173] on button "Start Answering" at bounding box center [374, 169] width 173 height 19
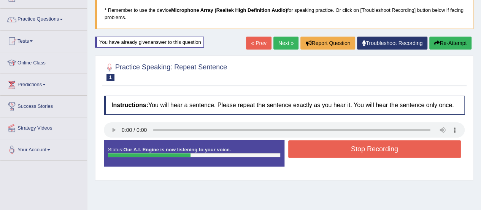
click at [321, 151] on button "Stop Recording" at bounding box center [374, 148] width 173 height 17
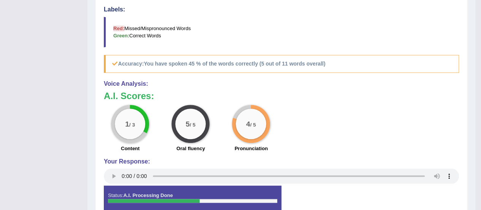
scroll to position [305, 0]
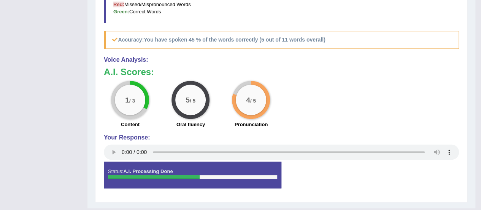
drag, startPoint x: 481, startPoint y: 182, endPoint x: 486, endPoint y: 81, distance: 101.3
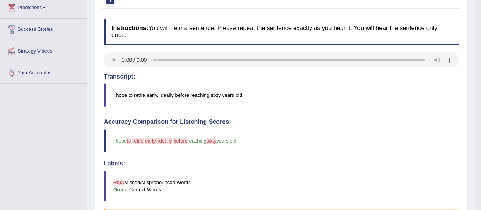
scroll to position [112, 0]
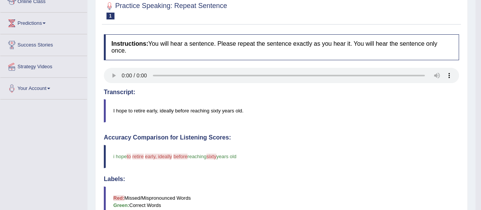
drag, startPoint x: 479, startPoint y: 54, endPoint x: 486, endPoint y: 57, distance: 8.3
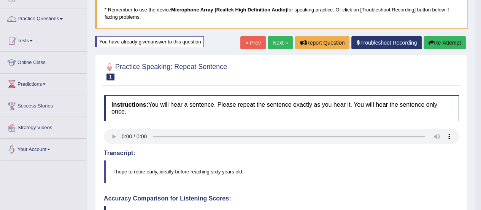
scroll to position [49, 0]
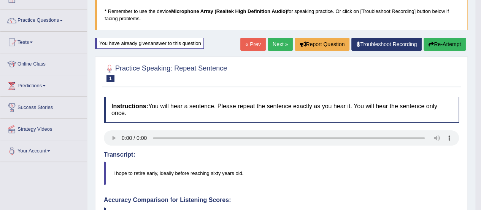
click at [443, 42] on button "Re-Attempt" at bounding box center [445, 44] width 42 height 13
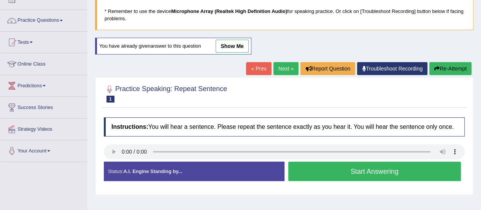
click at [306, 169] on button "Start Answering" at bounding box center [374, 170] width 173 height 19
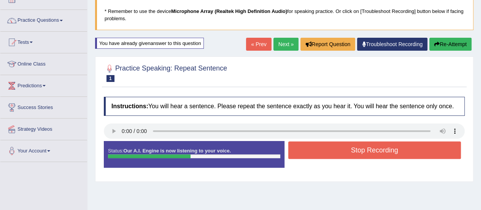
click at [314, 149] on button "Stop Recording" at bounding box center [374, 149] width 173 height 17
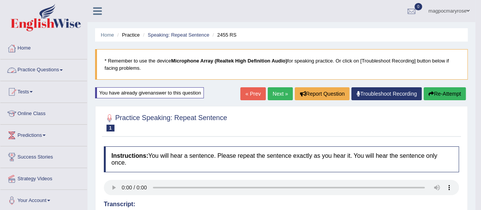
click at [63, 69] on span at bounding box center [61, 70] width 3 height 2
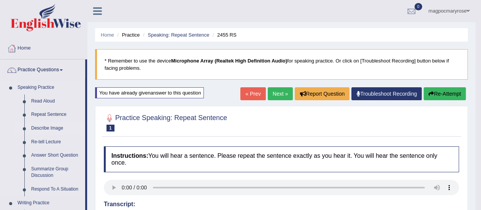
drag, startPoint x: 86, startPoint y: 94, endPoint x: 80, endPoint y: 124, distance: 30.6
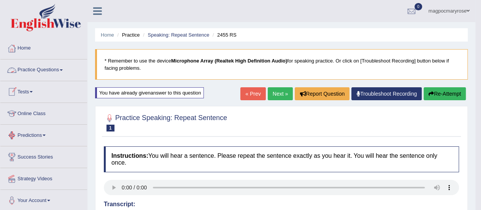
click at [66, 73] on link "Practice Questions" at bounding box center [43, 68] width 87 height 19
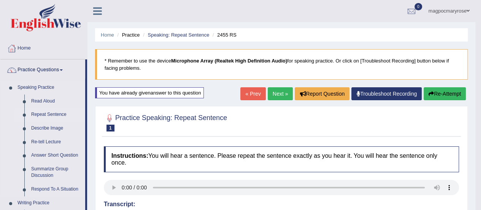
drag, startPoint x: 87, startPoint y: 80, endPoint x: 84, endPoint y: 111, distance: 31.3
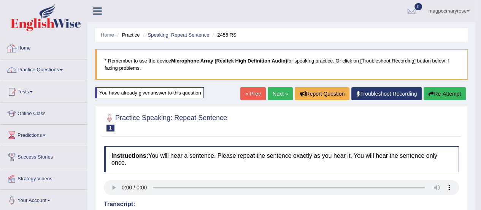
click at [25, 48] on link "Home" at bounding box center [43, 47] width 87 height 19
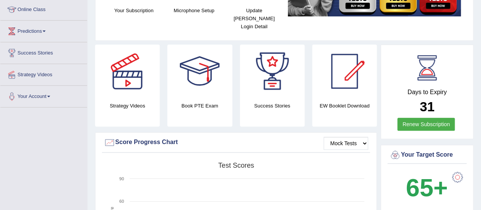
scroll to position [55, 0]
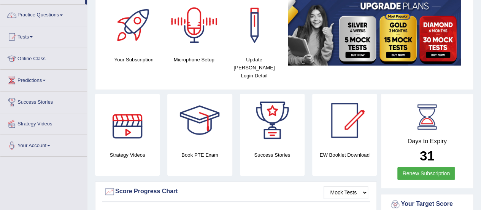
click at [131, 110] on div at bounding box center [127, 120] width 53 height 53
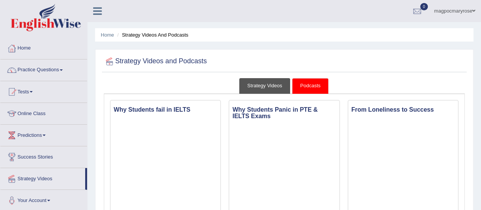
click at [270, 87] on link "Strategy Videos" at bounding box center [264, 86] width 51 height 16
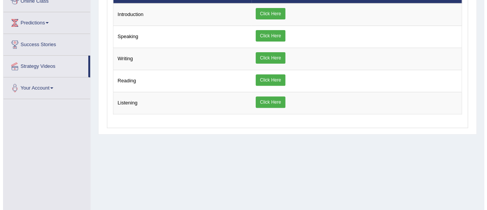
scroll to position [74, 0]
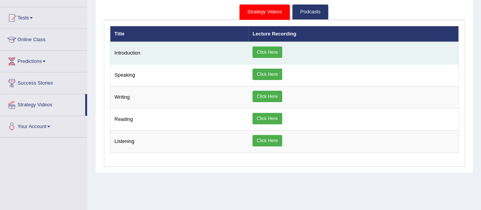
click at [268, 52] on link "Click Here" at bounding box center [266, 51] width 29 height 11
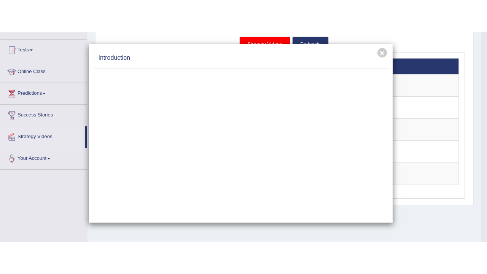
scroll to position [0, 0]
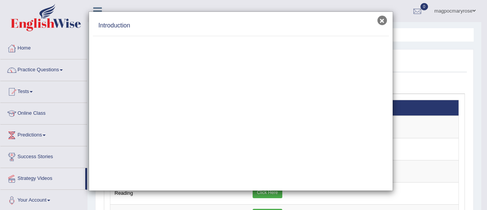
click at [380, 22] on button "×" at bounding box center [382, 21] width 10 height 10
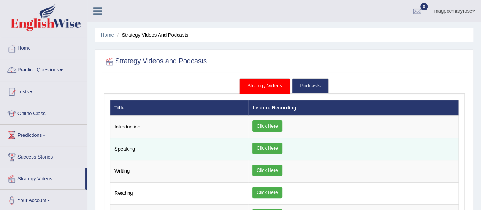
click at [261, 147] on link "Click Here" at bounding box center [266, 147] width 29 height 11
